Goal: Transaction & Acquisition: Download file/media

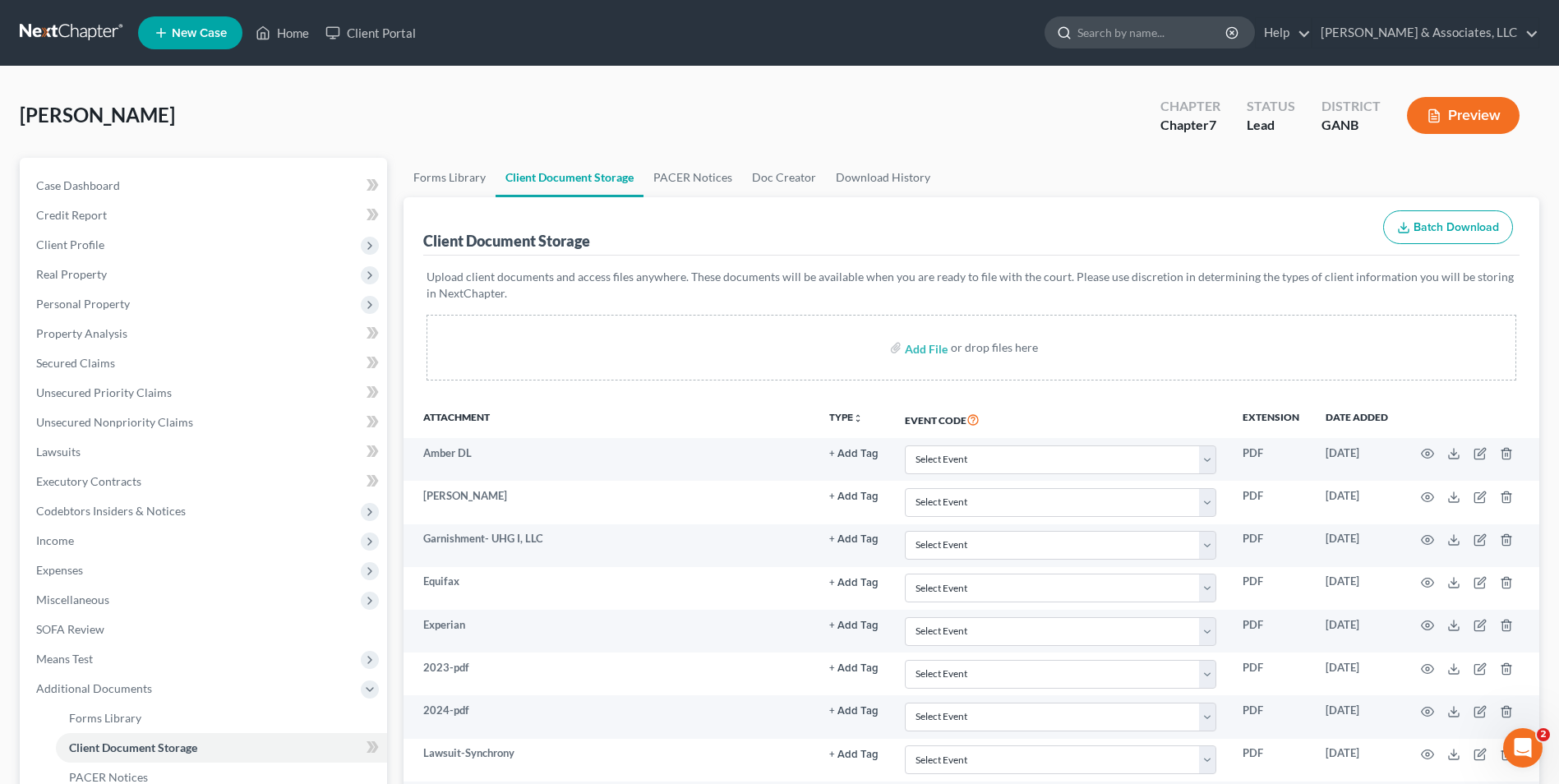
click at [1130, 36] on input "search" at bounding box center [1152, 32] width 151 height 30
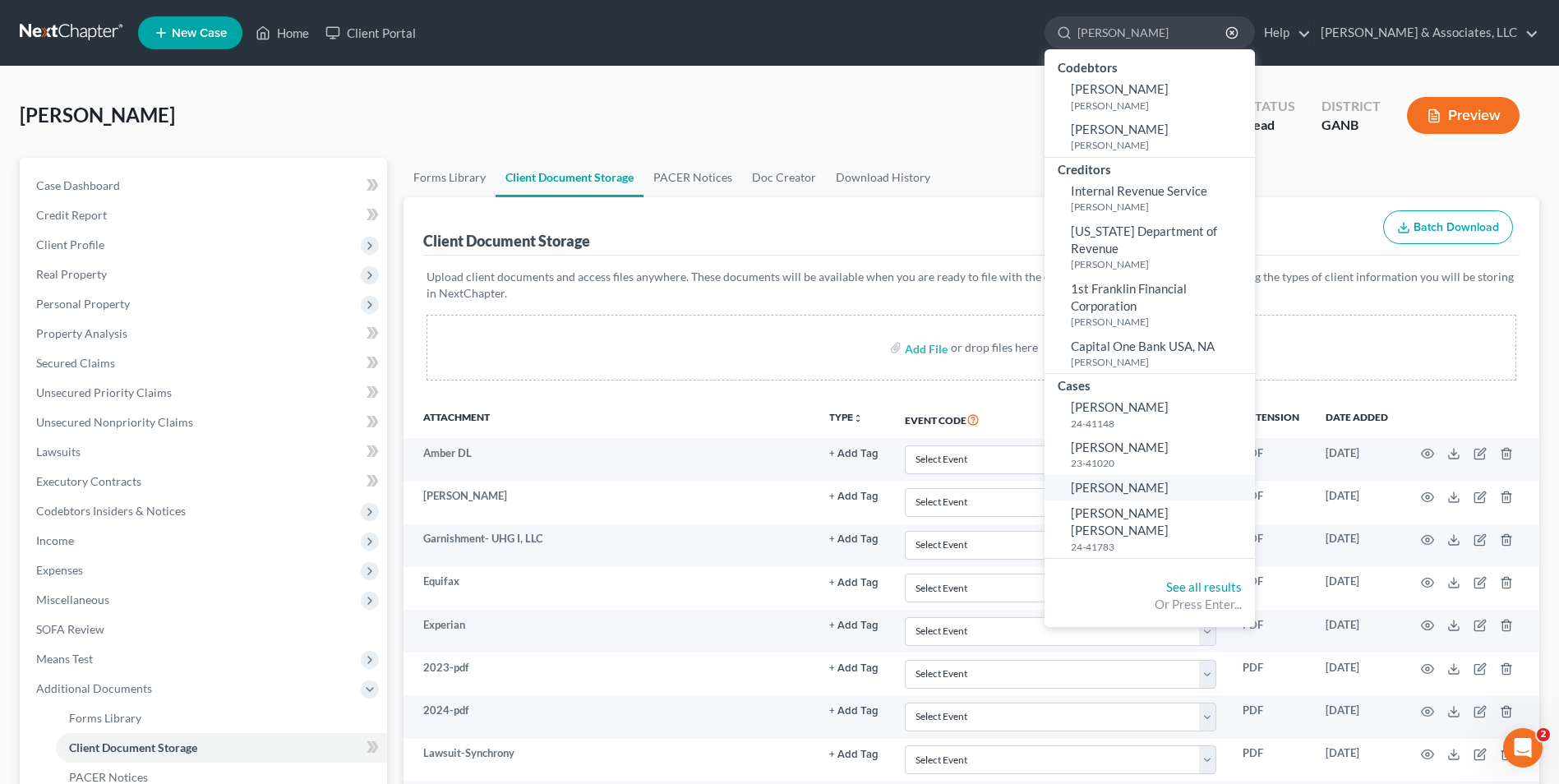
type input "[PERSON_NAME]"
click at [1144, 480] on span "[PERSON_NAME]" at bounding box center [1119, 487] width 98 height 15
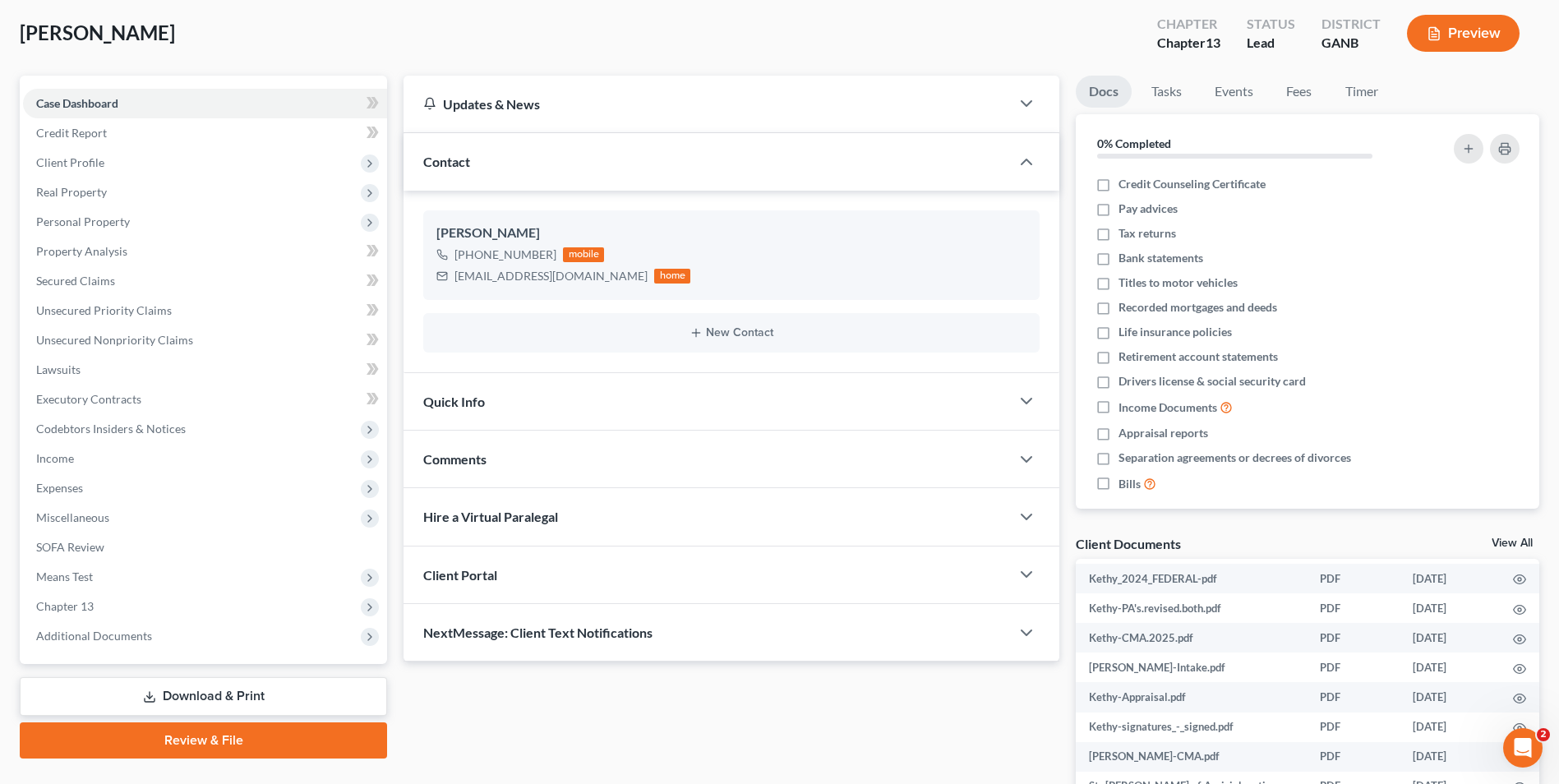
scroll to position [88, 0]
click at [1527, 540] on link "View All" at bounding box center [1513, 543] width 41 height 12
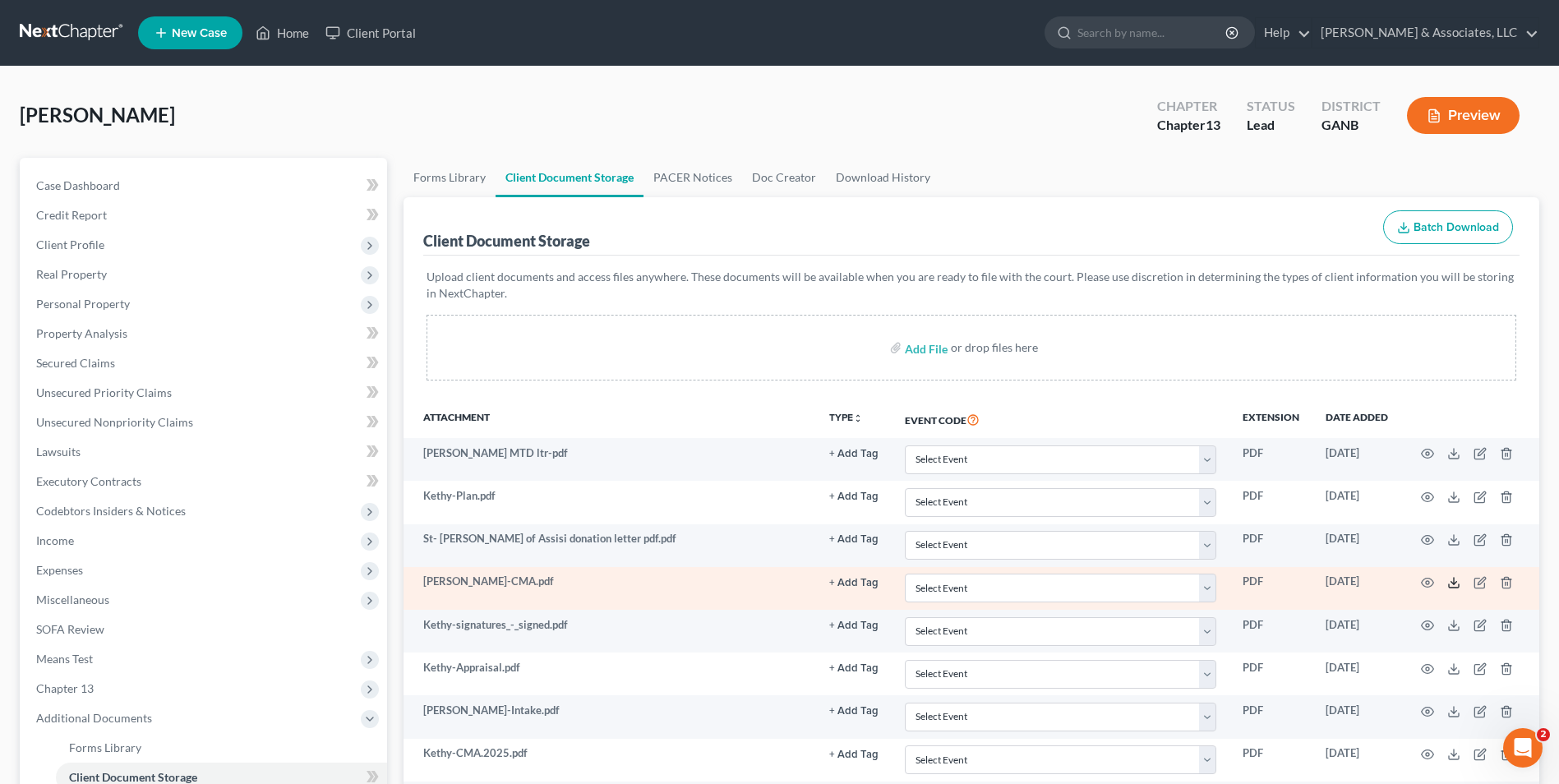
click at [1451, 584] on icon at bounding box center [1454, 582] width 13 height 13
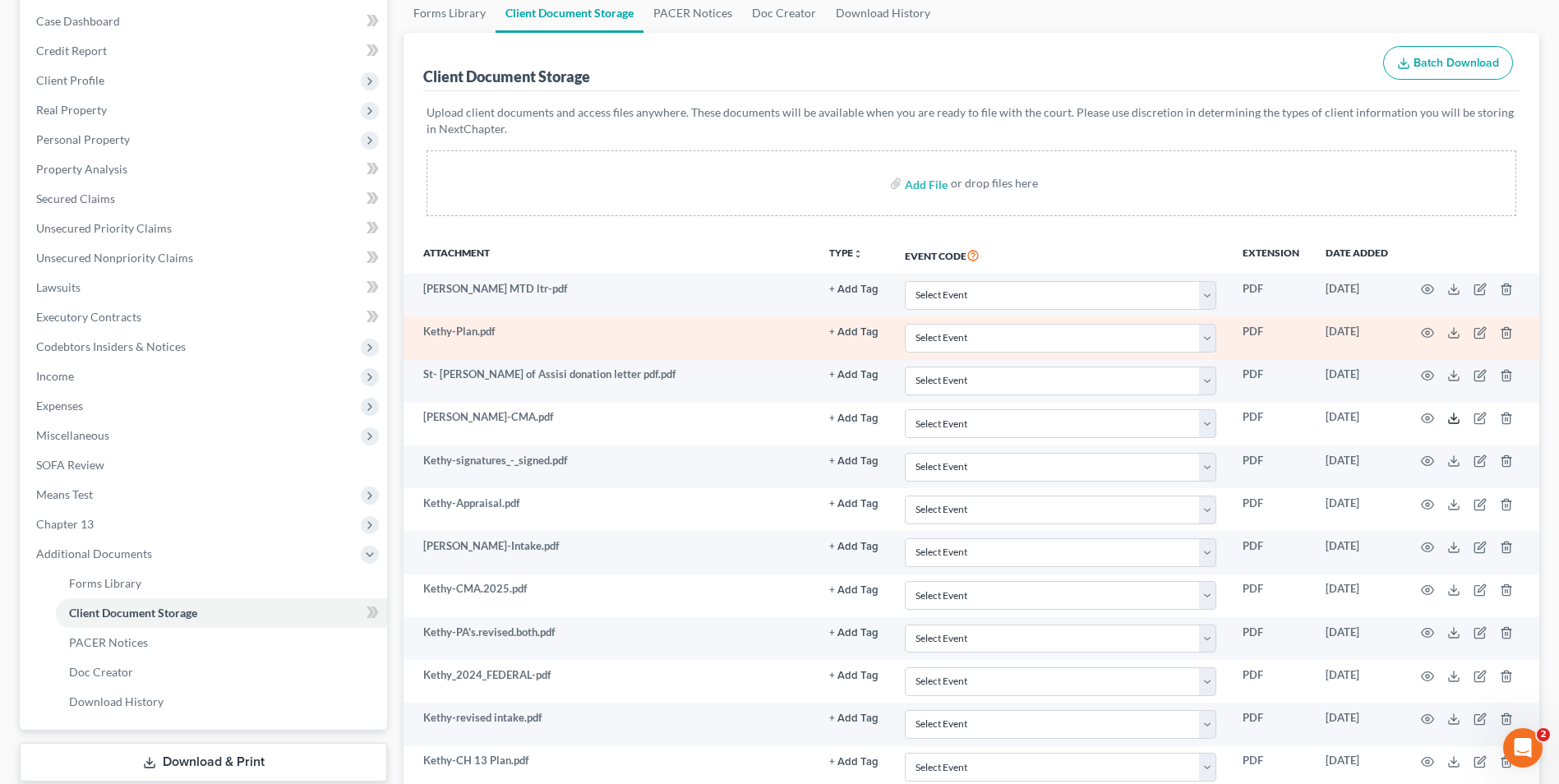
scroll to position [247, 0]
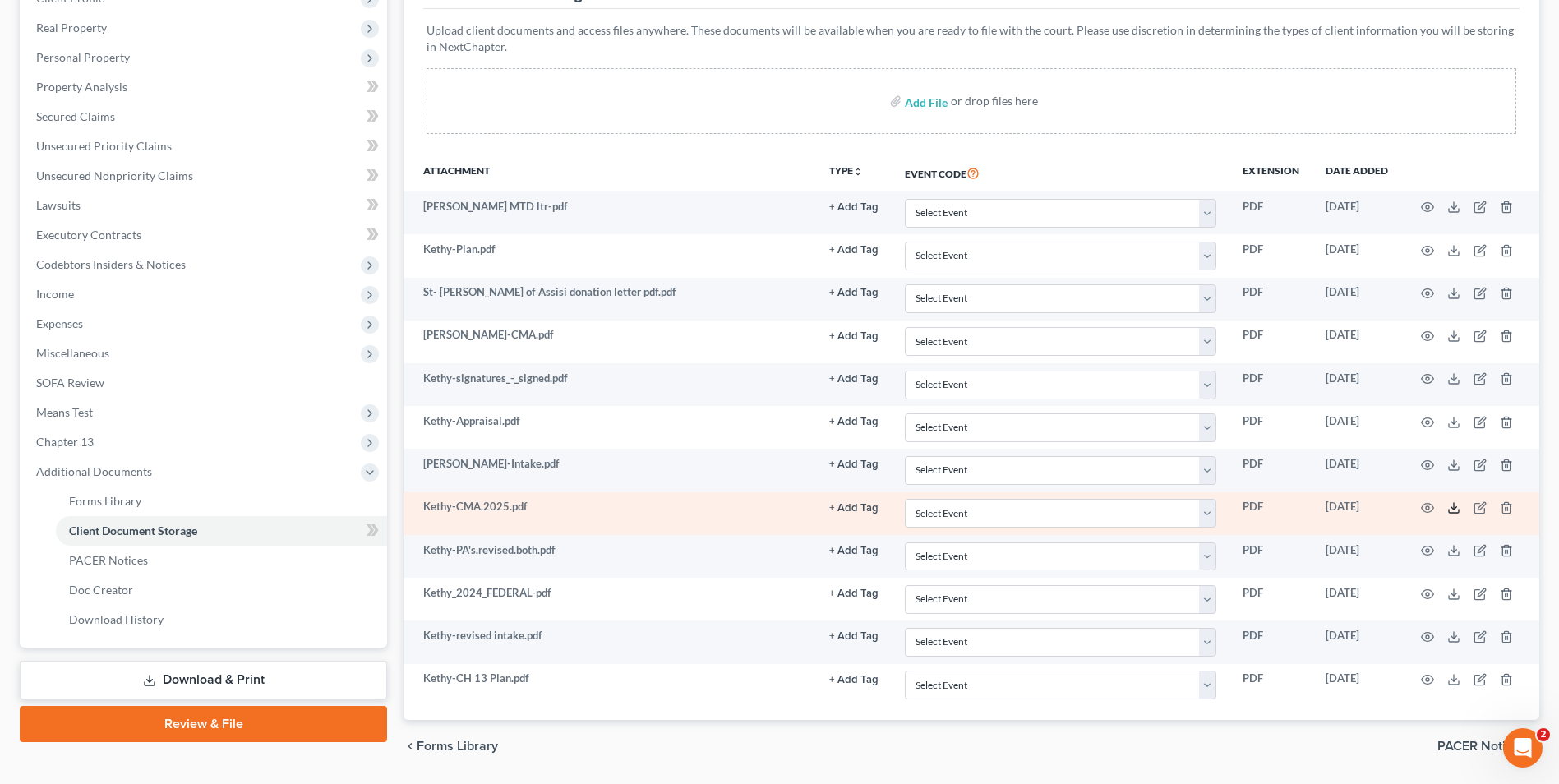
click at [1452, 507] on polyline at bounding box center [1454, 508] width 6 height 2
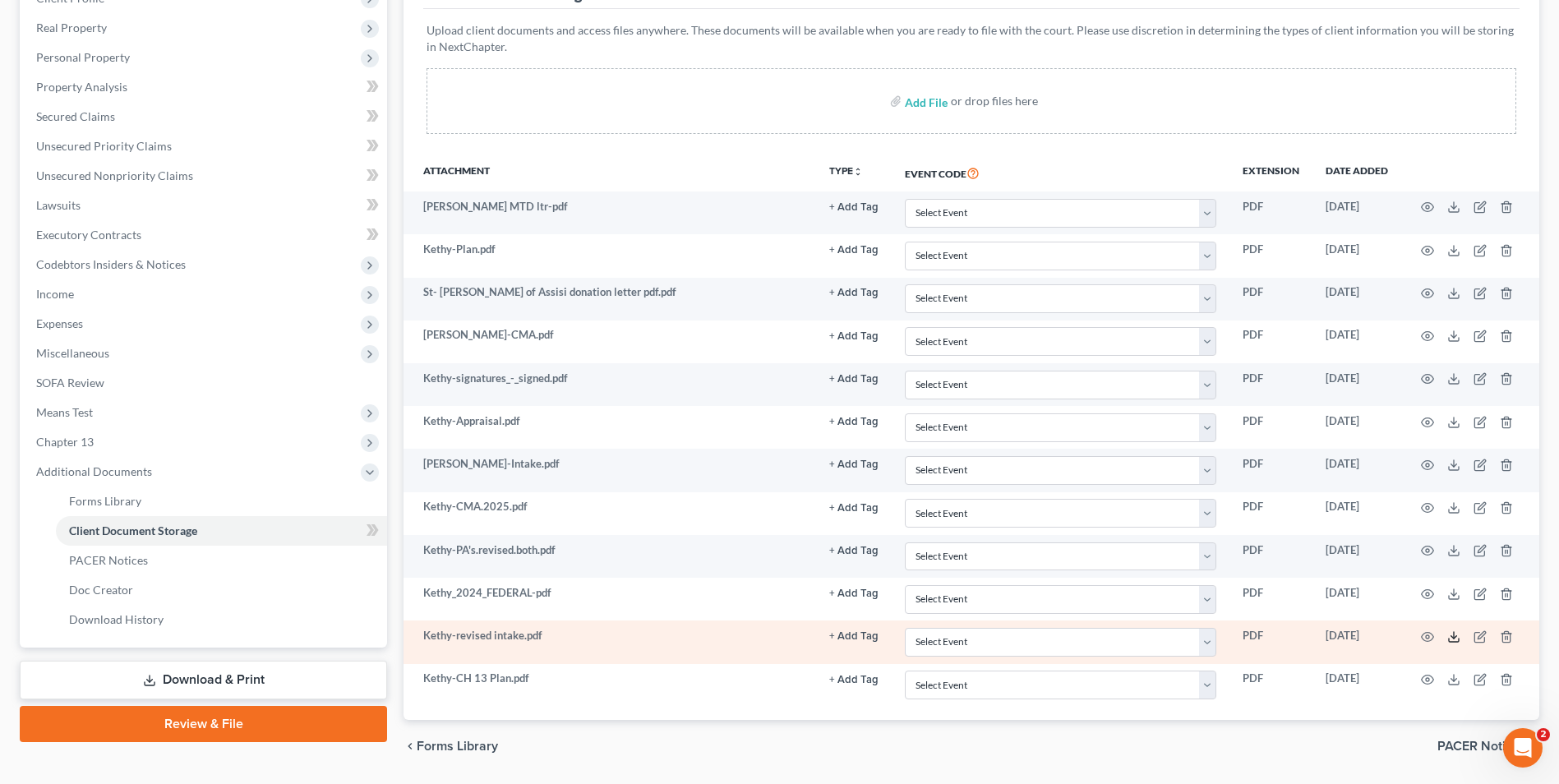
click at [1450, 632] on icon at bounding box center [1454, 637] width 13 height 13
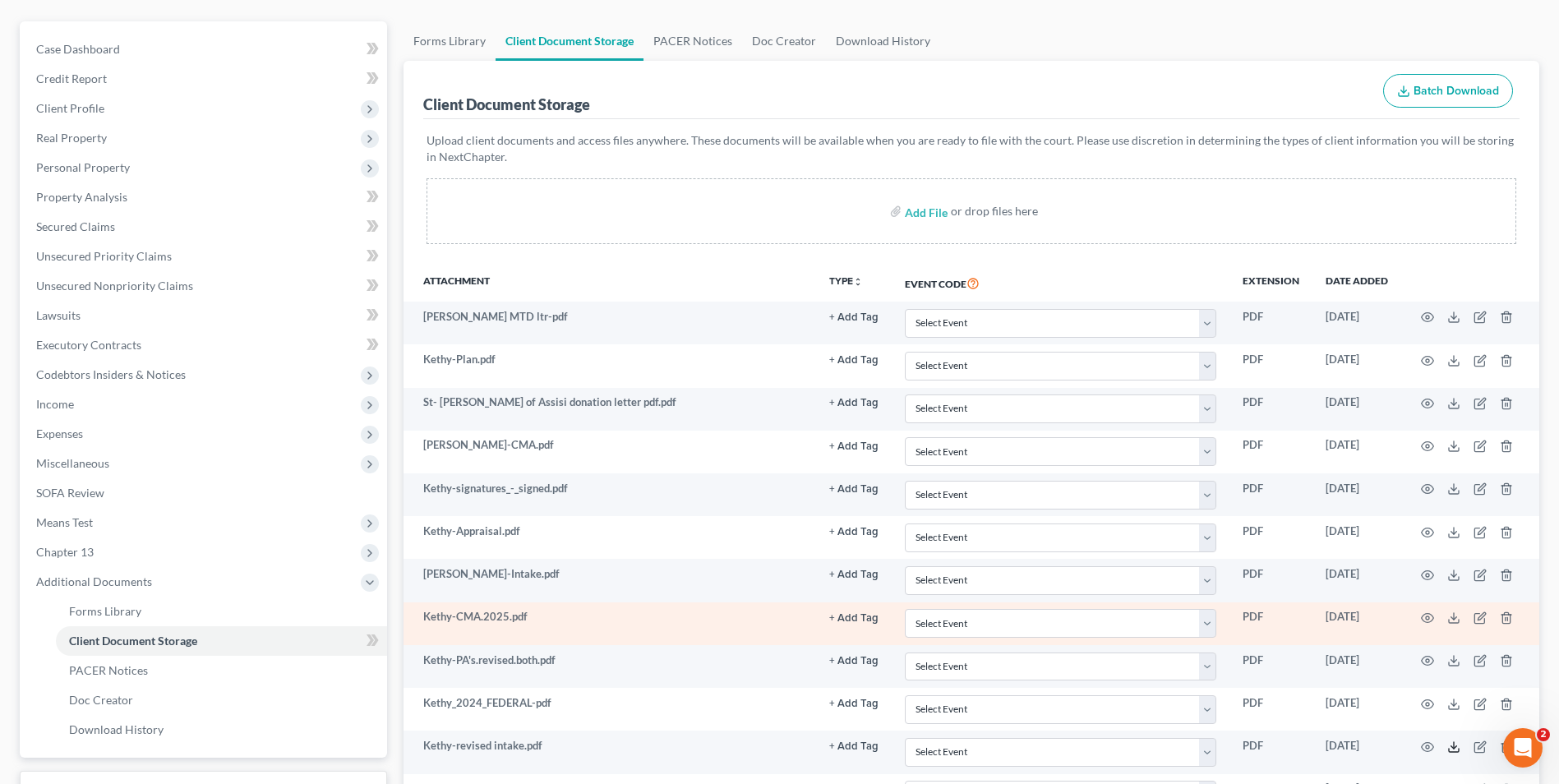
scroll to position [0, 0]
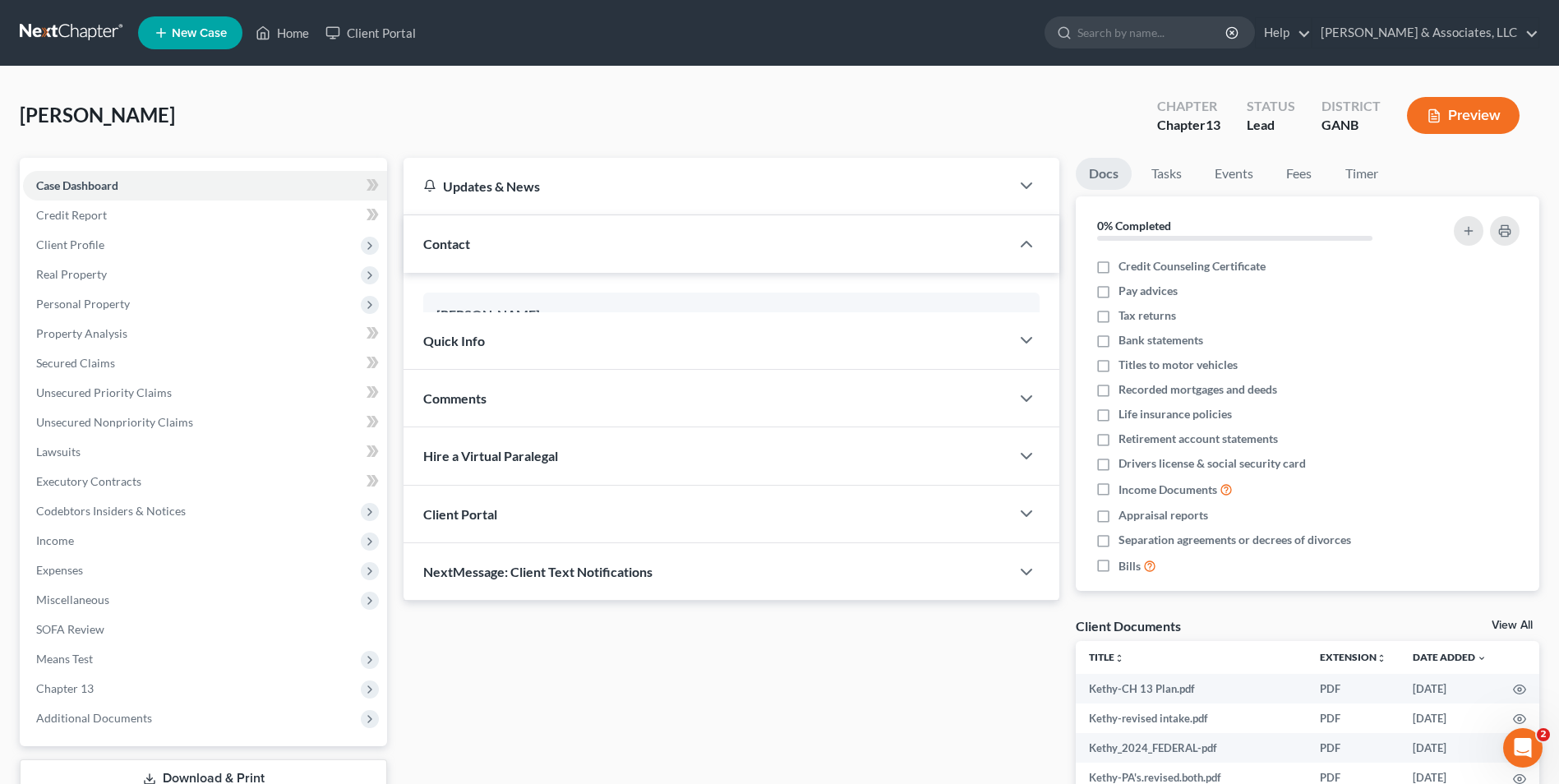
scroll to position [82, 0]
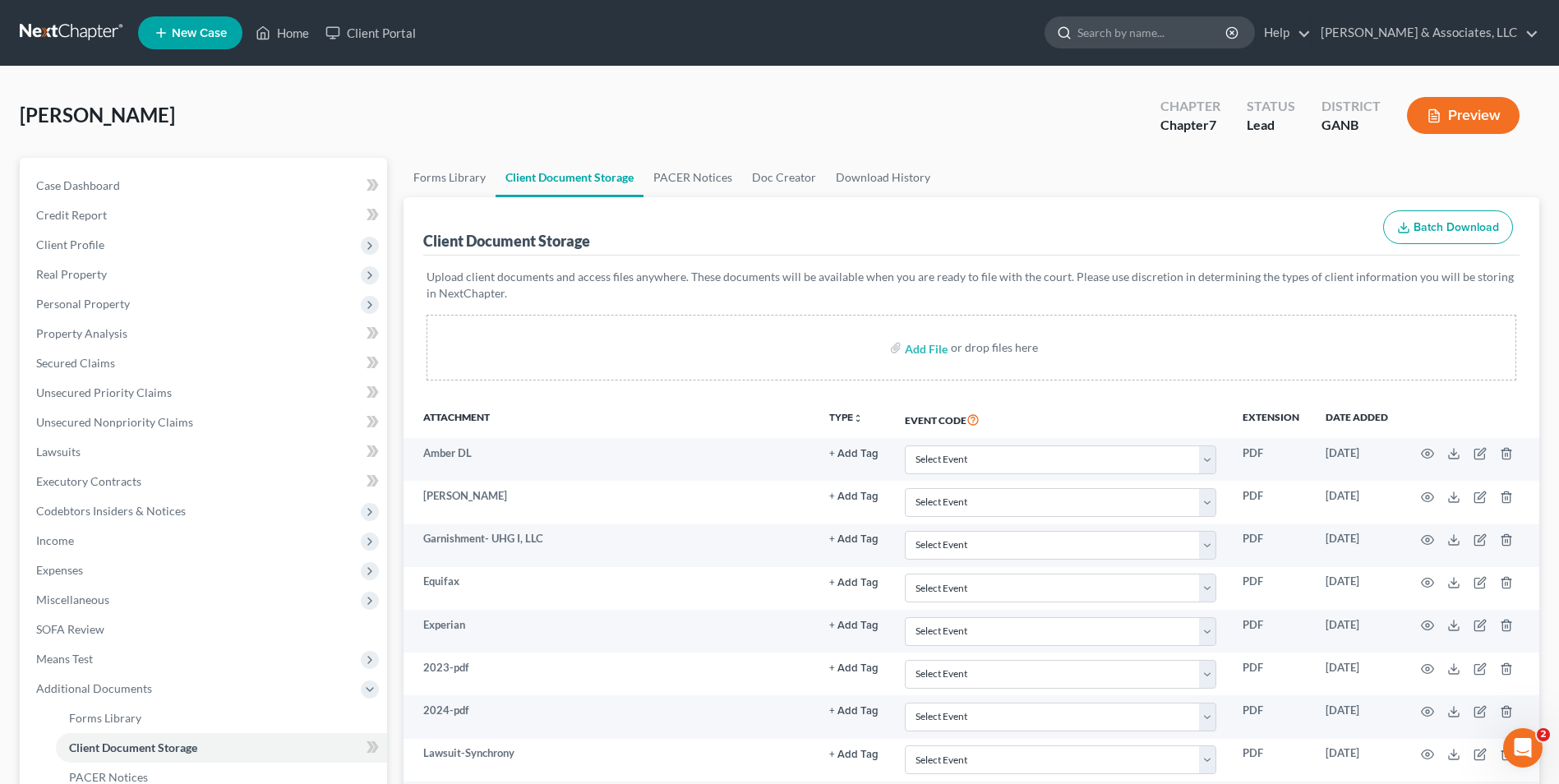
click at [1133, 36] on input "search" at bounding box center [1152, 32] width 151 height 30
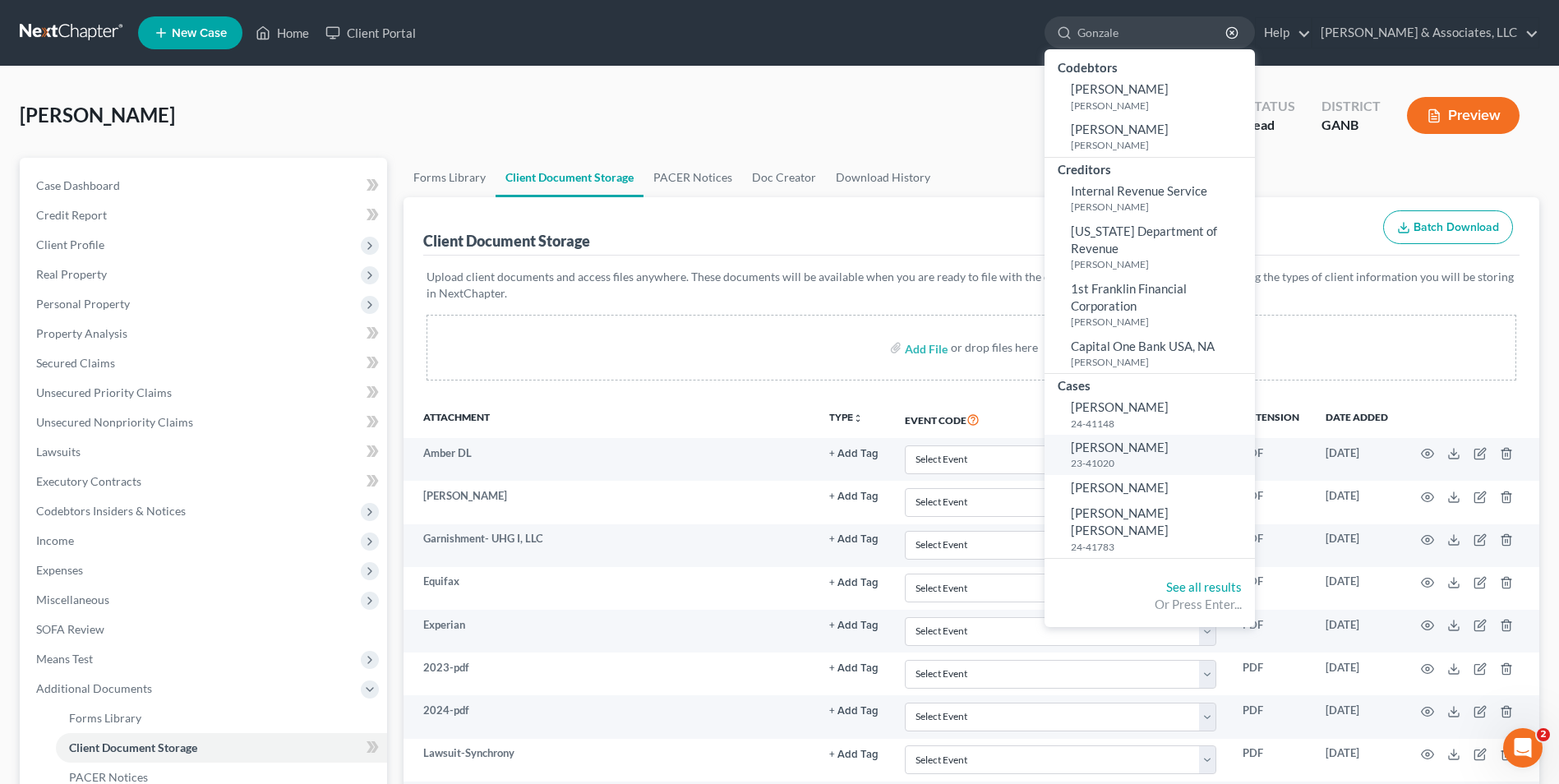
type input "Gonzale"
click at [1134, 439] on span "[PERSON_NAME]" at bounding box center [1119, 447] width 98 height 15
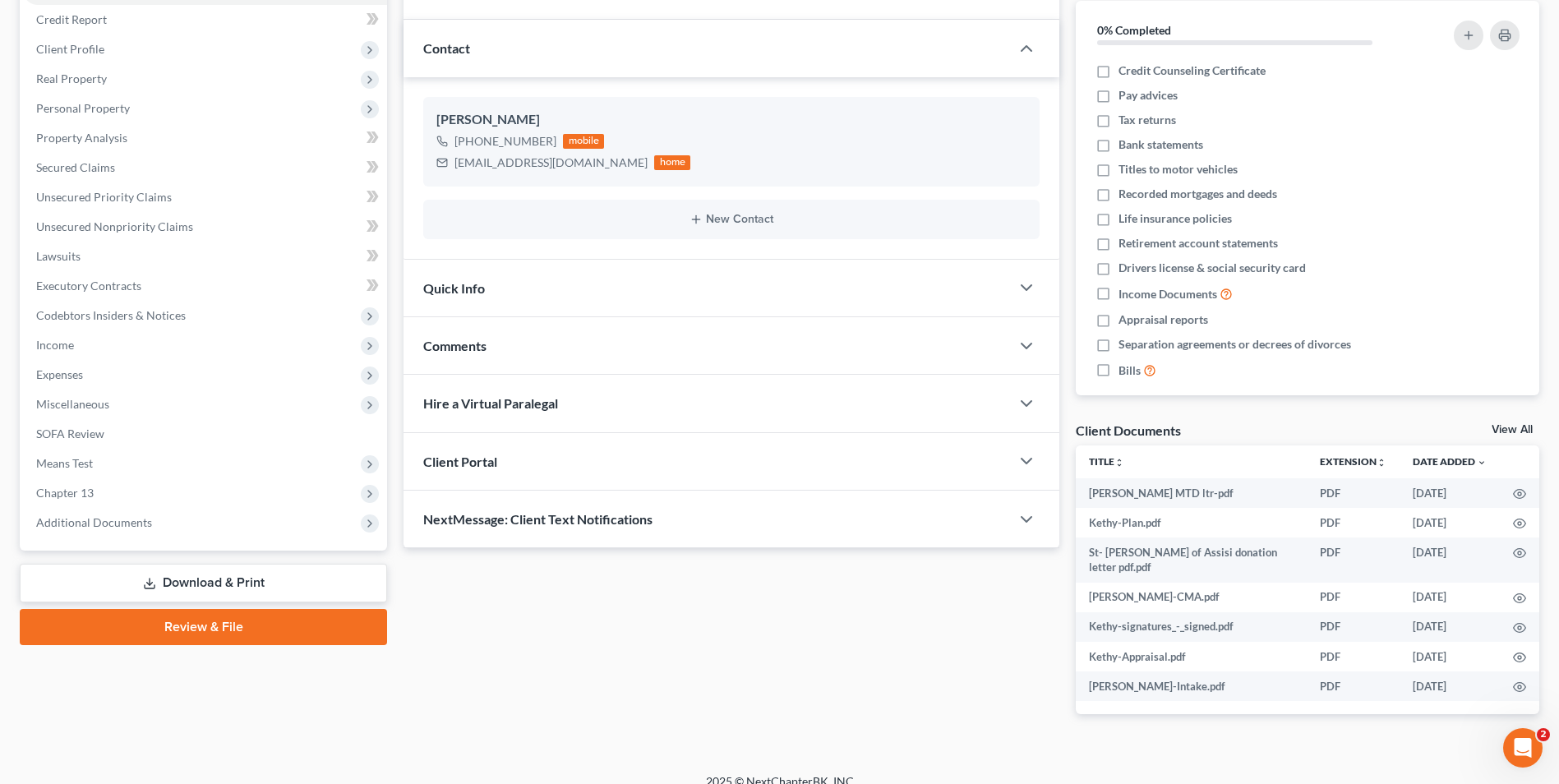
scroll to position [200, 0]
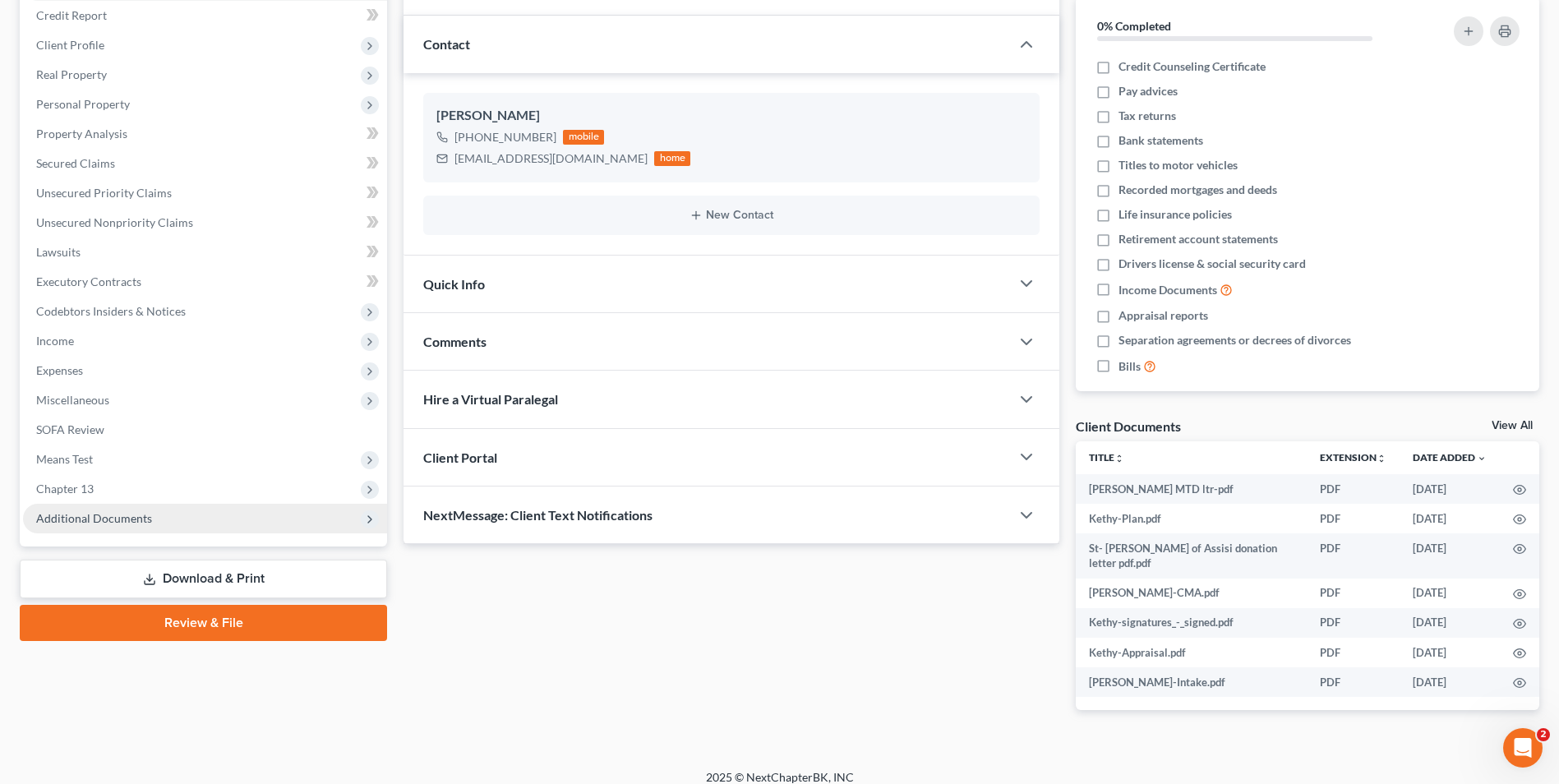
click at [337, 522] on span "Additional Documents" at bounding box center [205, 518] width 364 height 30
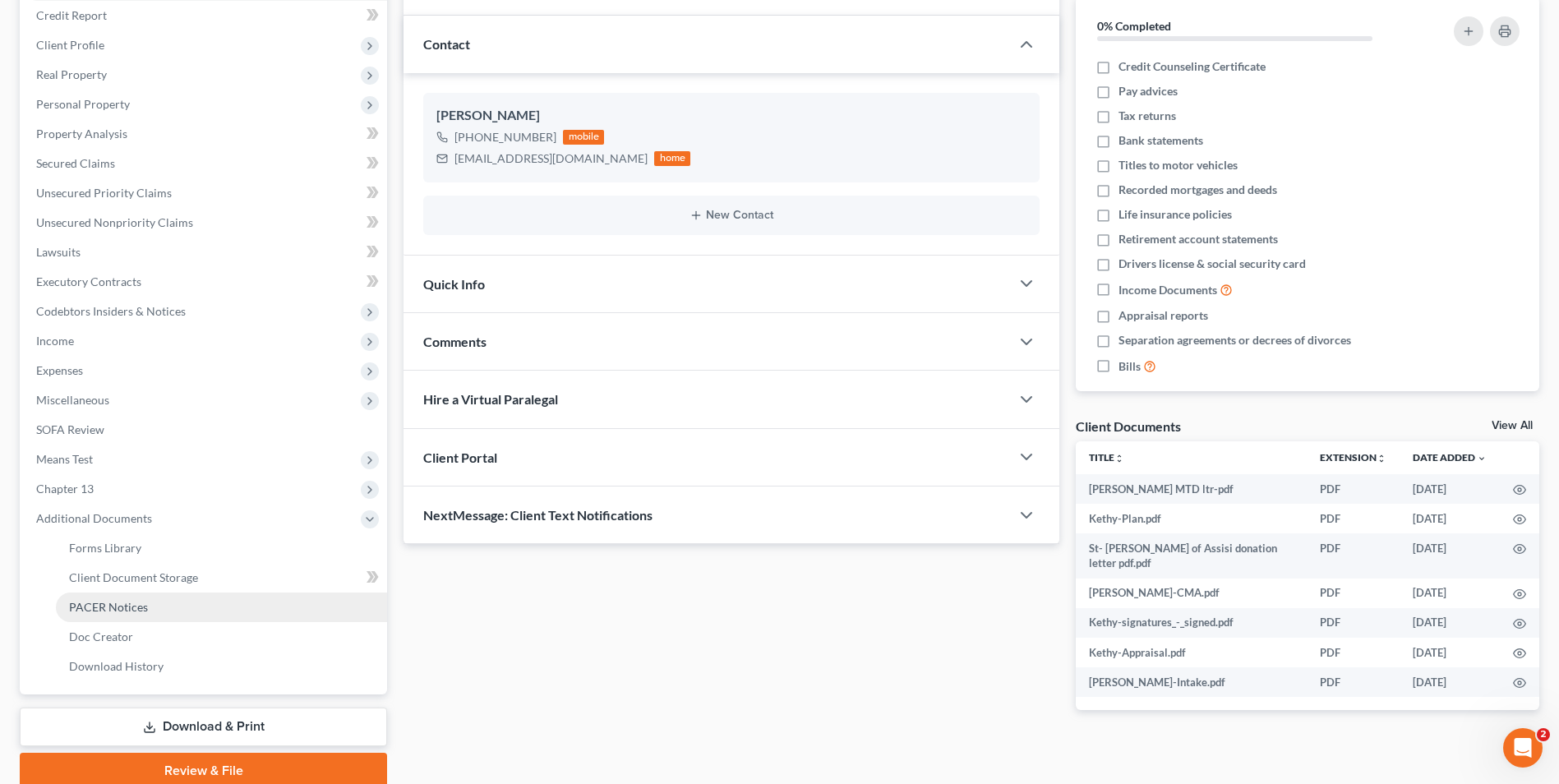
click at [296, 607] on link "PACER Notices" at bounding box center [221, 607] width 331 height 30
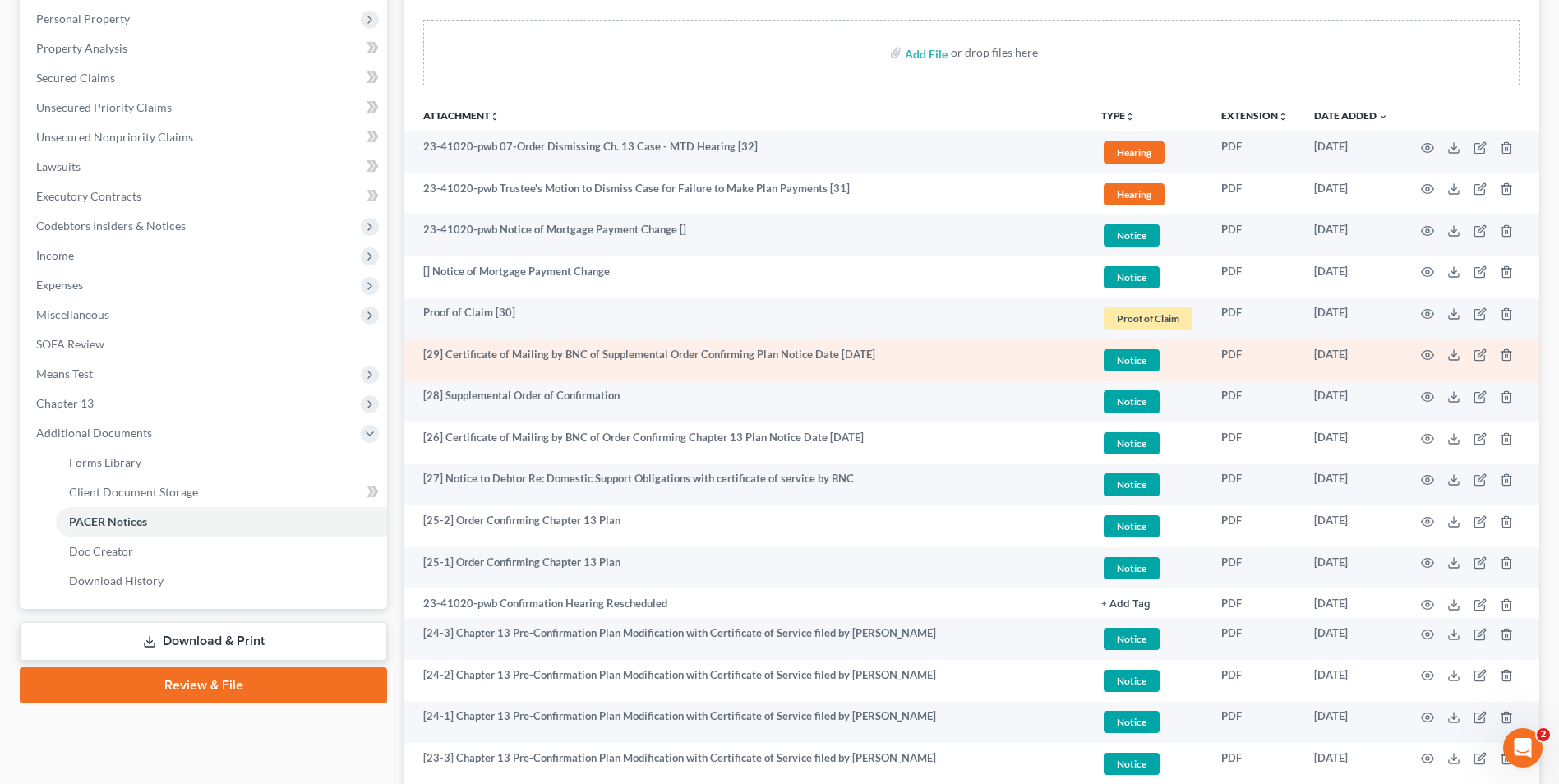
scroll to position [247, 0]
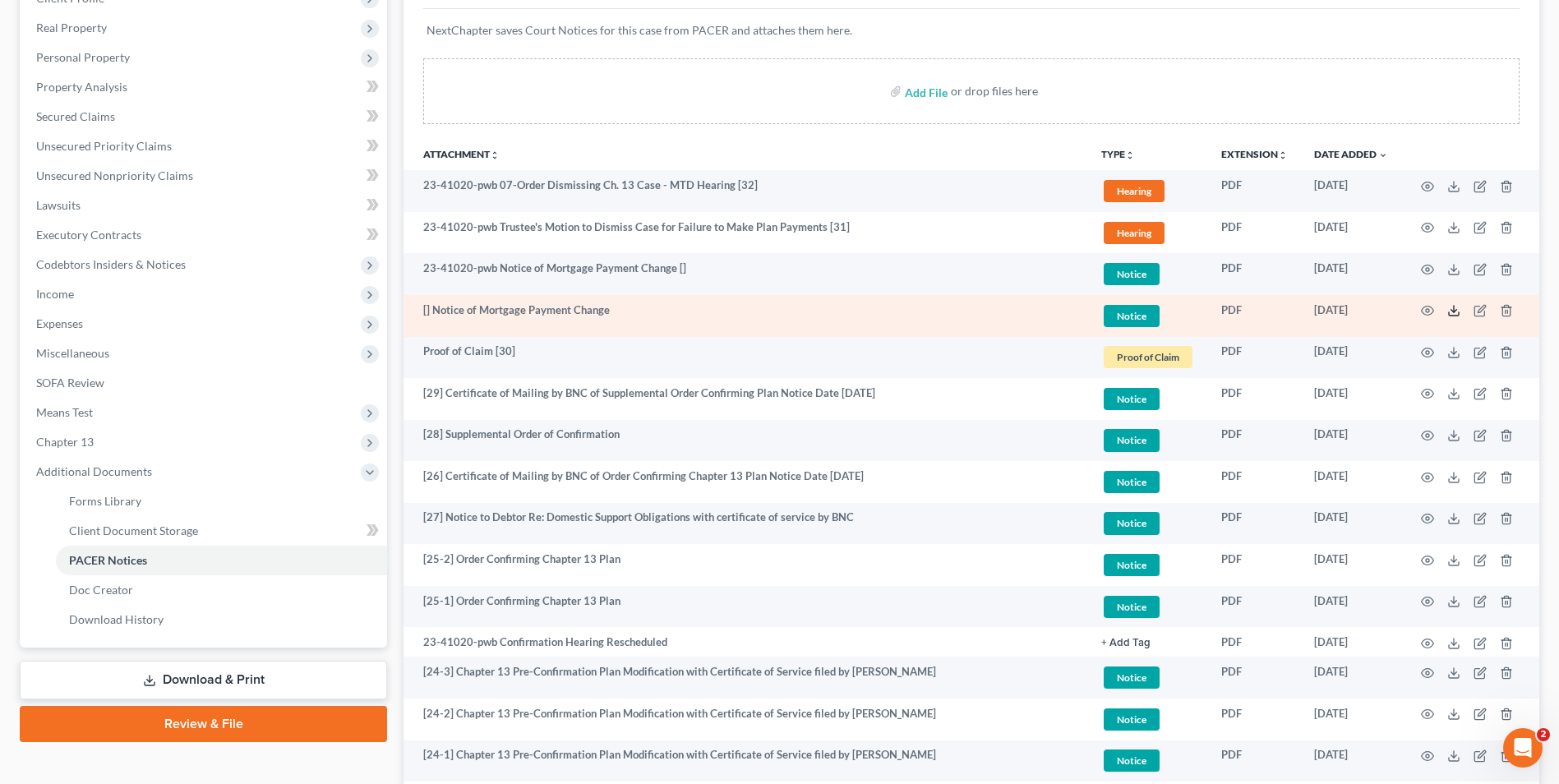
click at [1455, 313] on icon at bounding box center [1454, 311] width 13 height 13
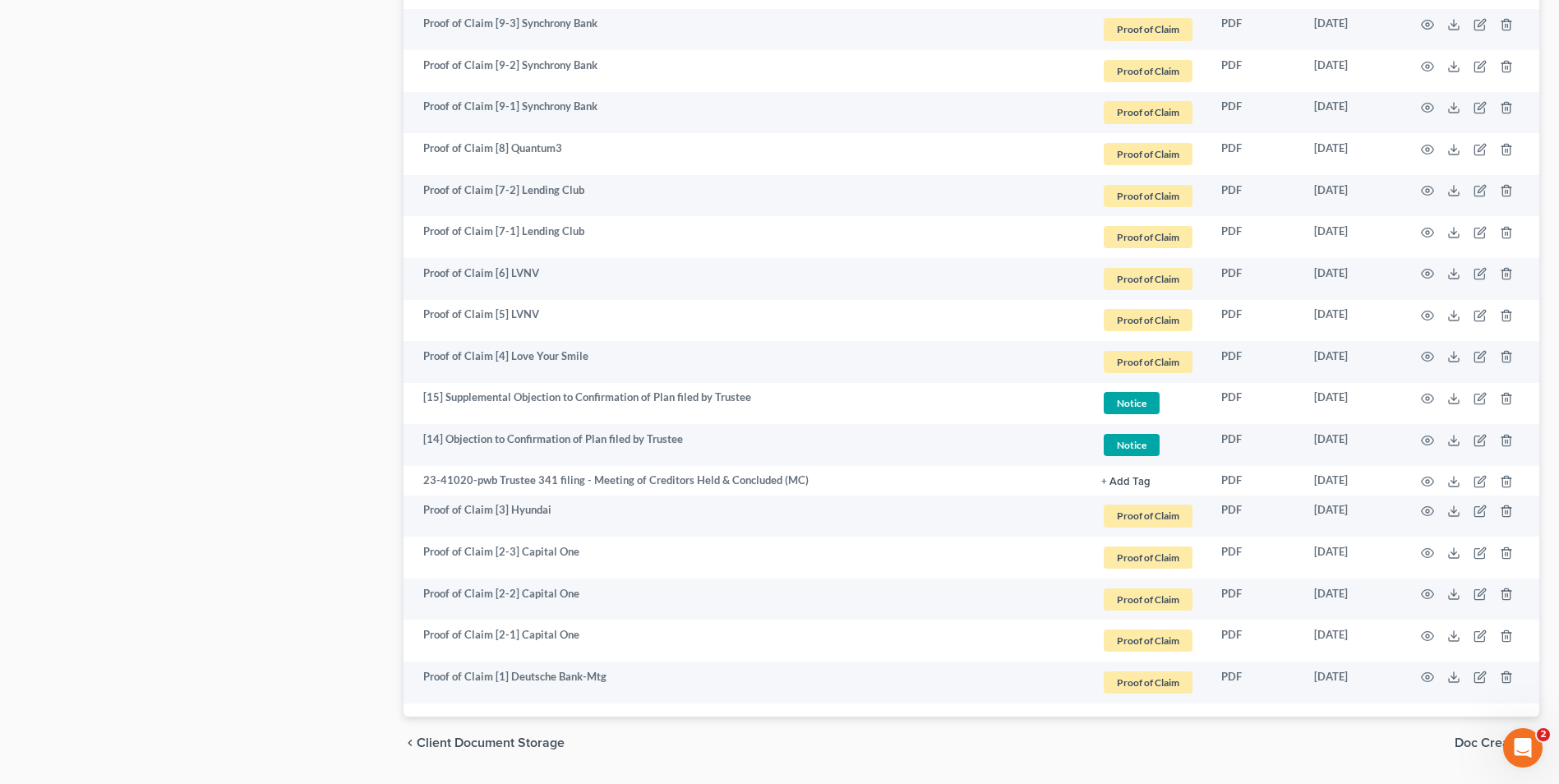
scroll to position [1890, 0]
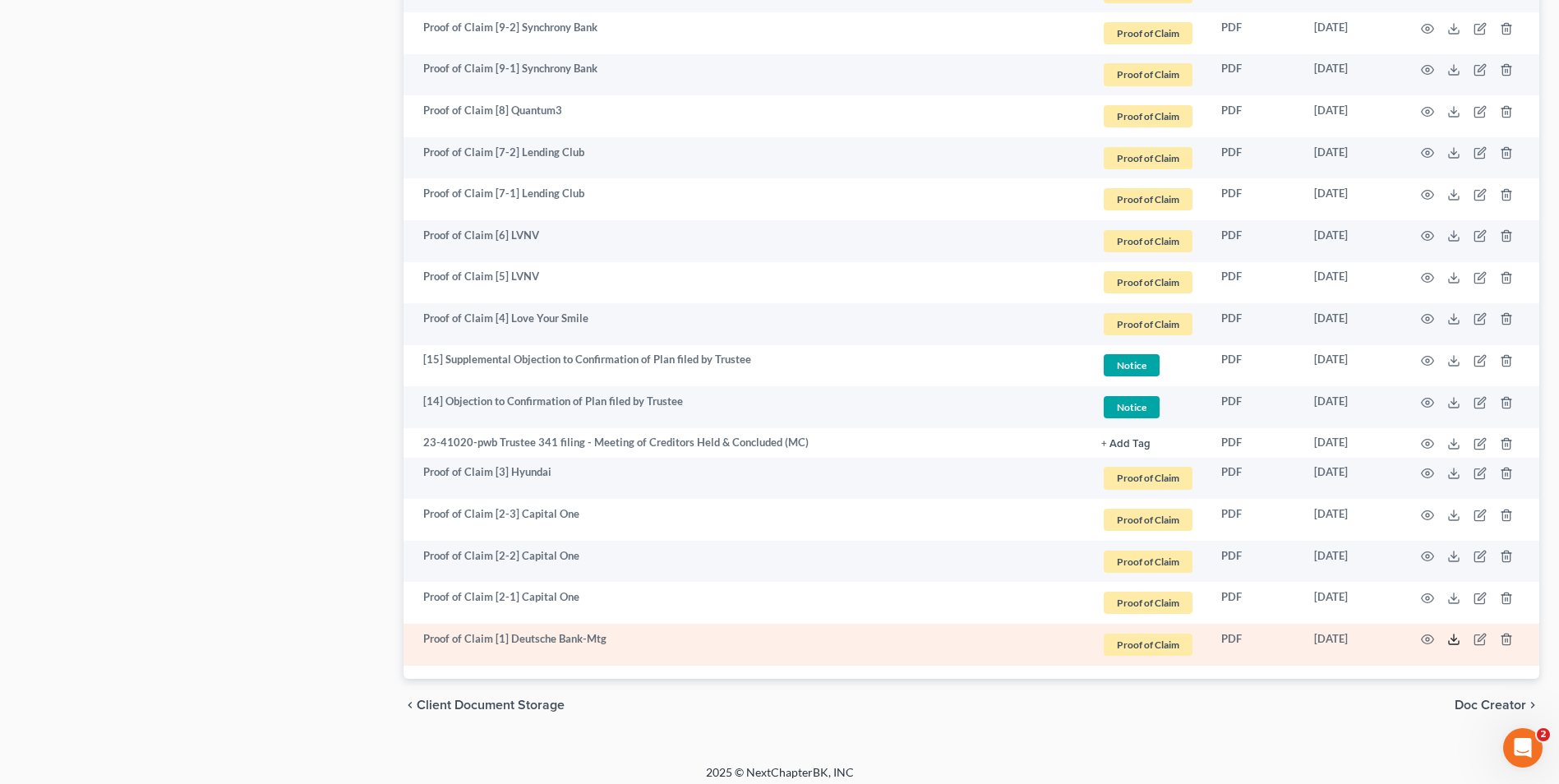
click at [1455, 639] on icon at bounding box center [1454, 639] width 13 height 13
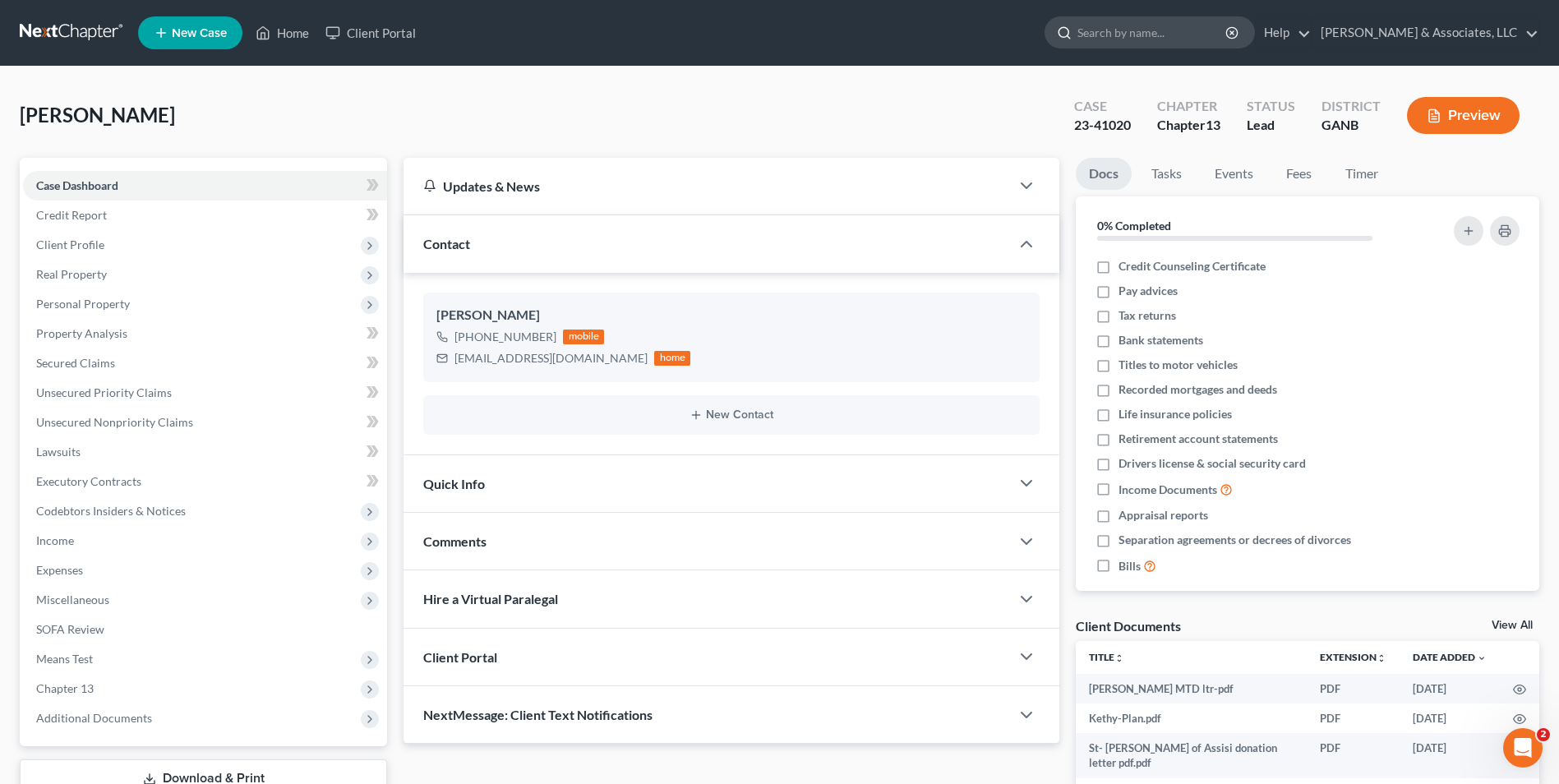
click at [1160, 27] on input "search" at bounding box center [1152, 32] width 151 height 30
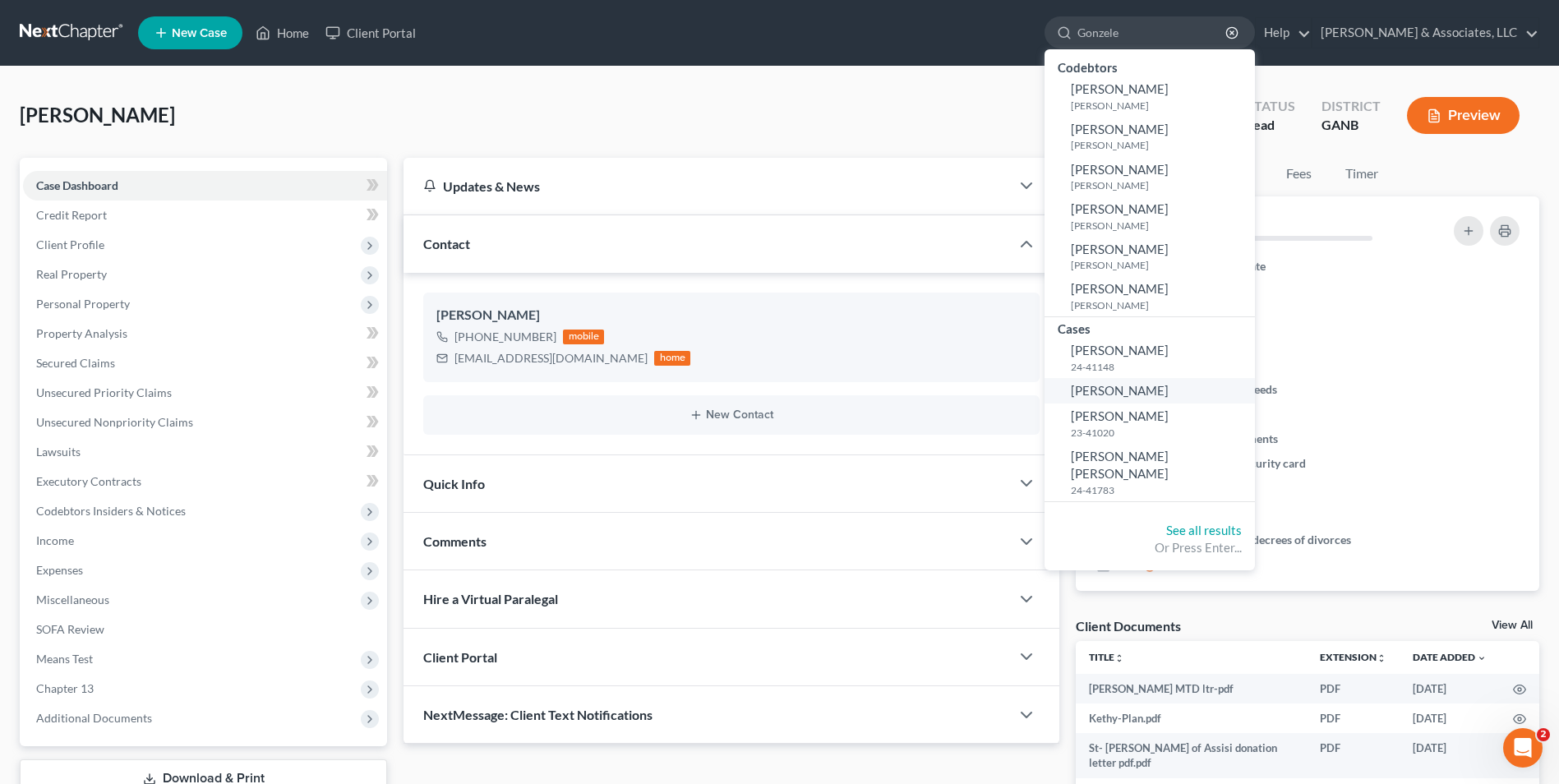
type input "Gonzele"
click at [1156, 390] on span "[PERSON_NAME]" at bounding box center [1119, 390] width 98 height 15
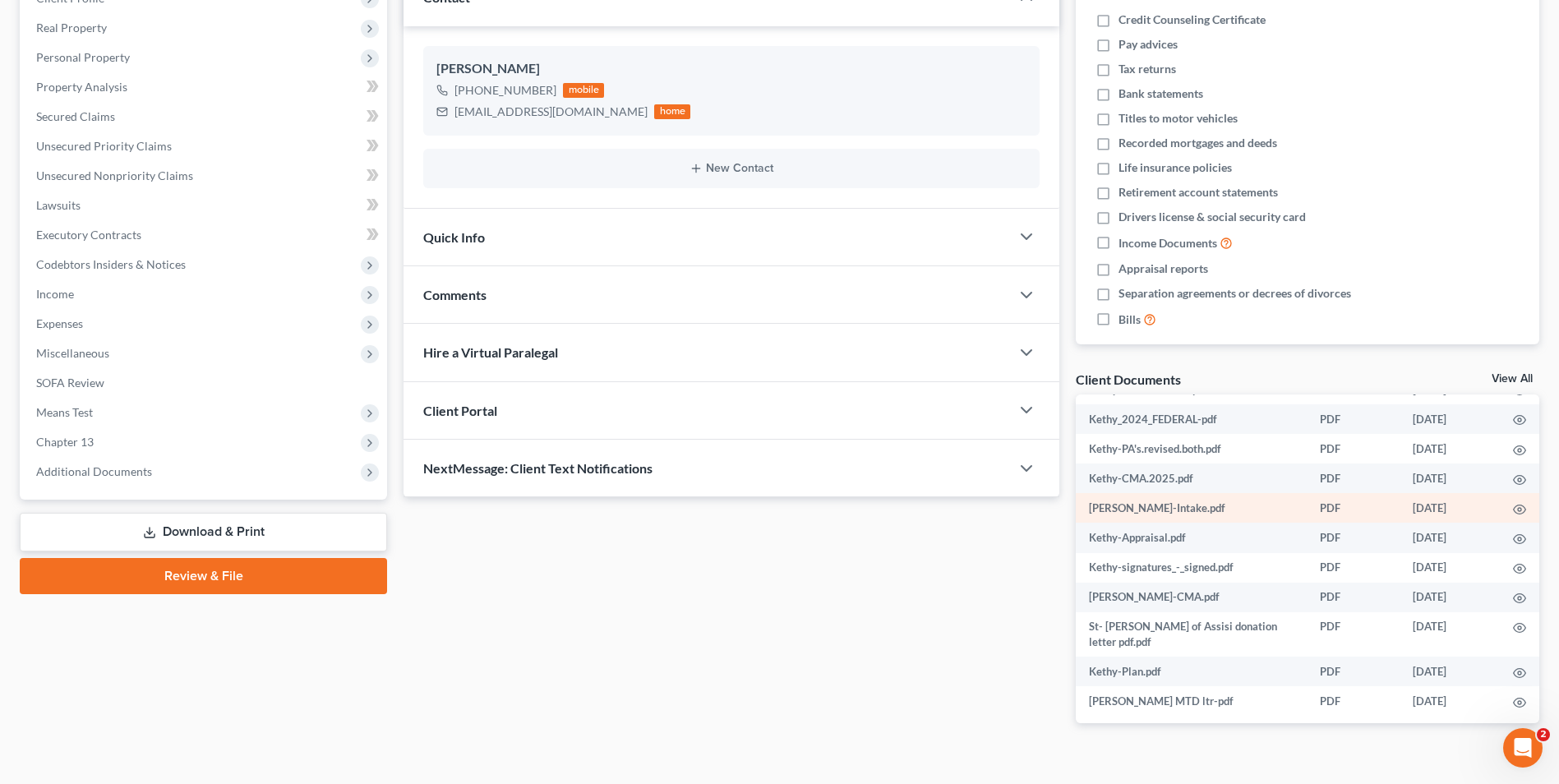
scroll to position [88, 0]
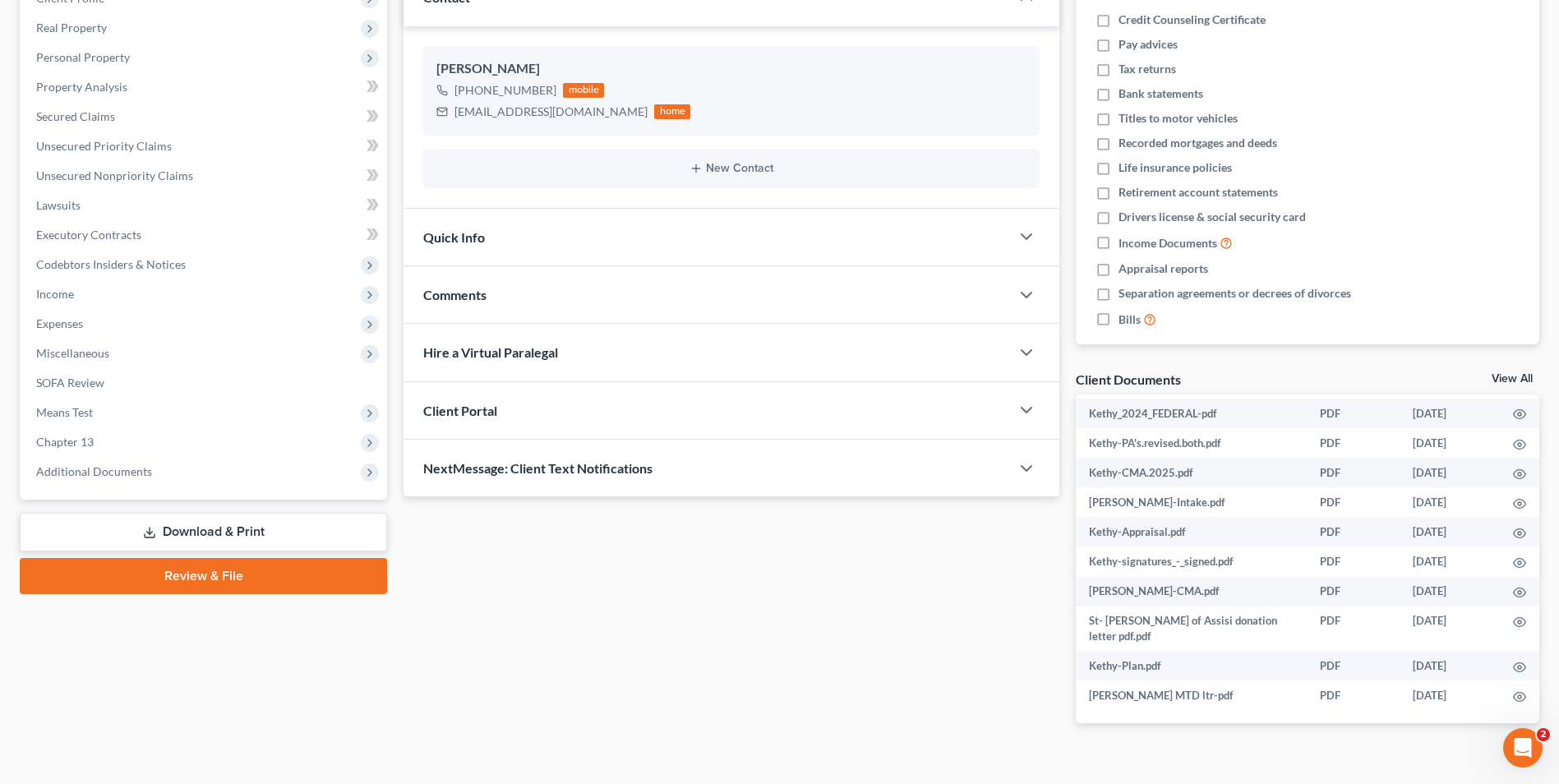
click at [1493, 376] on link "View All" at bounding box center [1513, 378] width 41 height 12
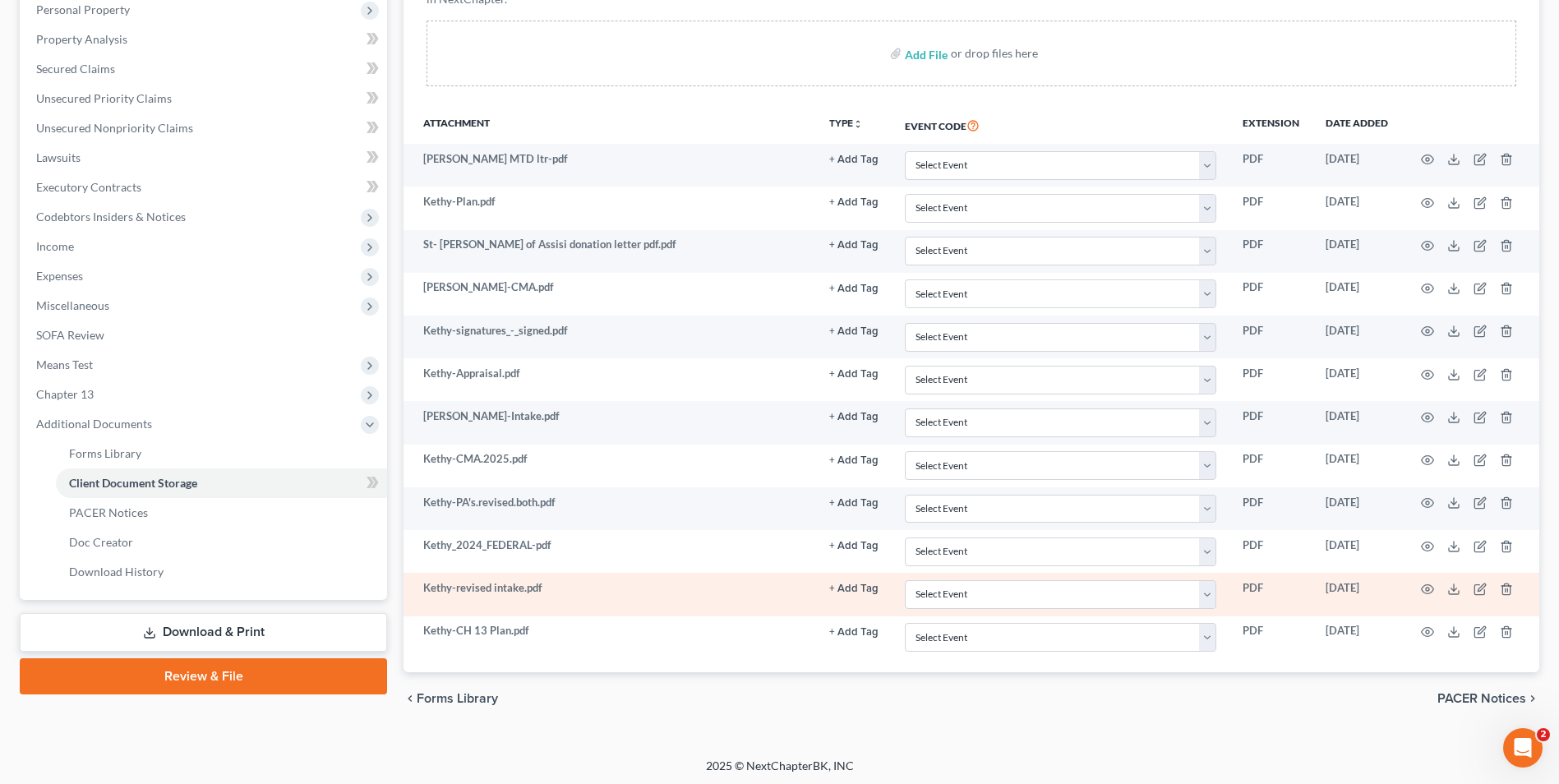
scroll to position [298, 0]
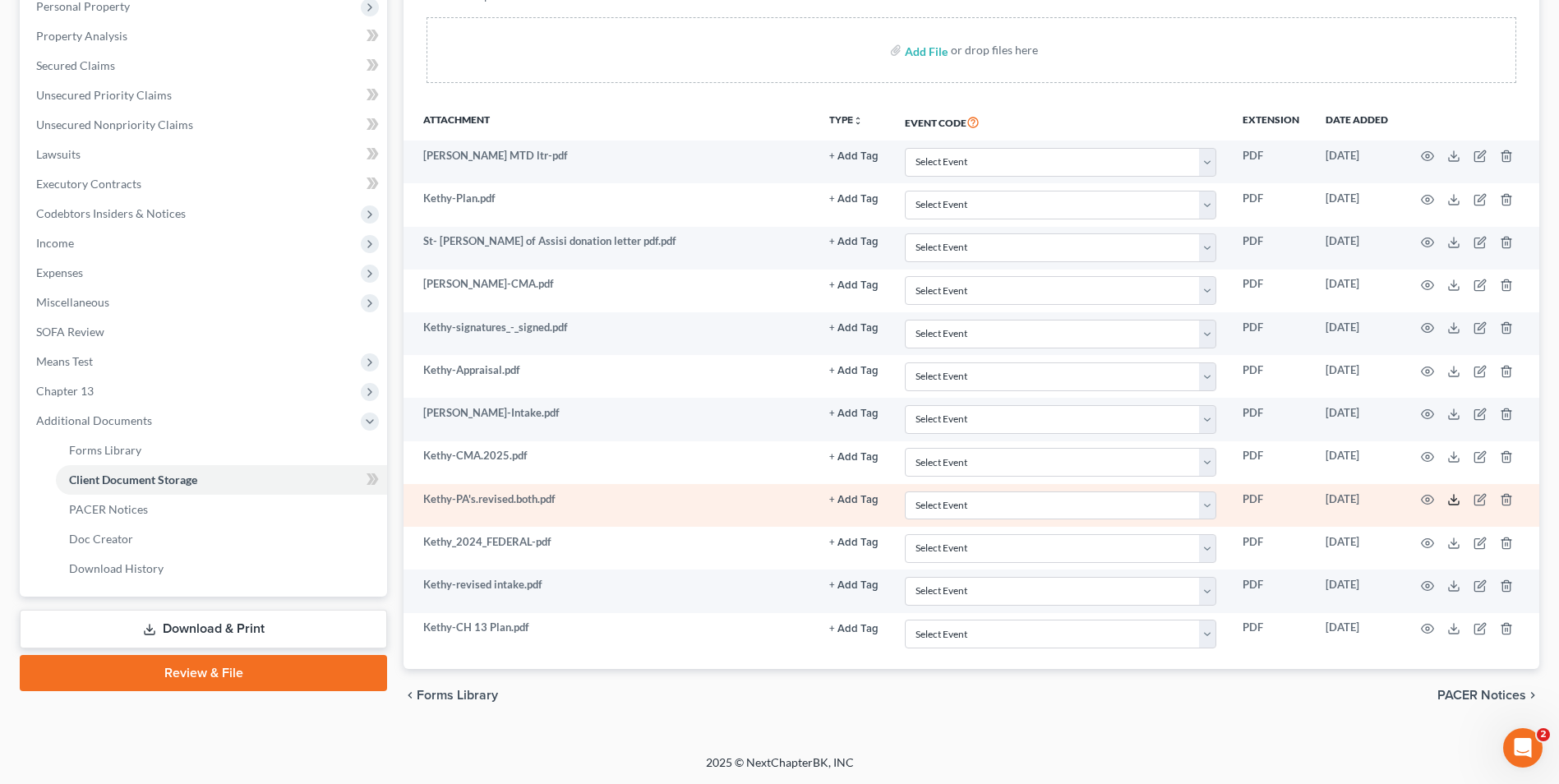
click at [1454, 501] on line at bounding box center [1454, 498] width 0 height 7
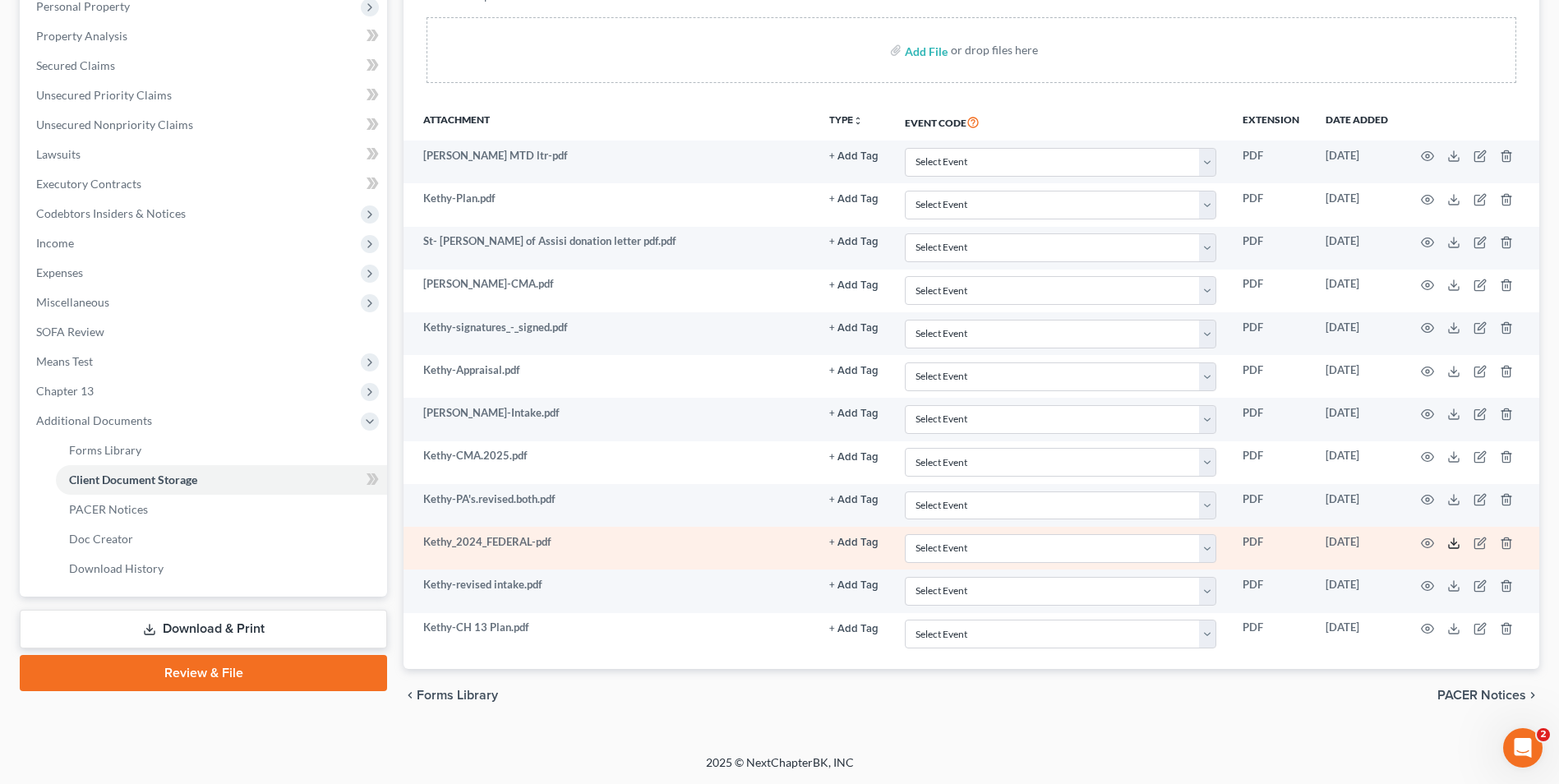
click at [1454, 542] on icon at bounding box center [1454, 543] width 13 height 13
